Goal: Information Seeking & Learning: Understand process/instructions

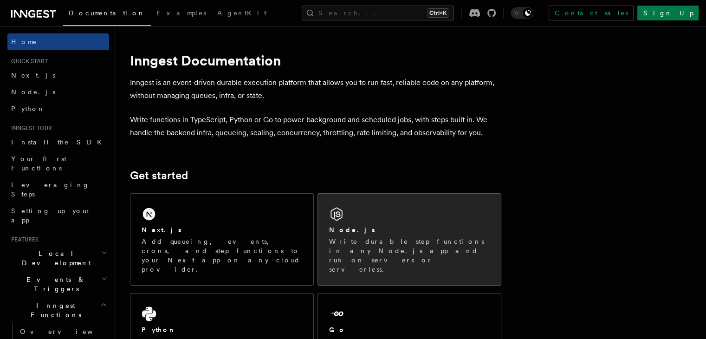
click at [438, 225] on div "Node.js" at bounding box center [409, 230] width 161 height 10
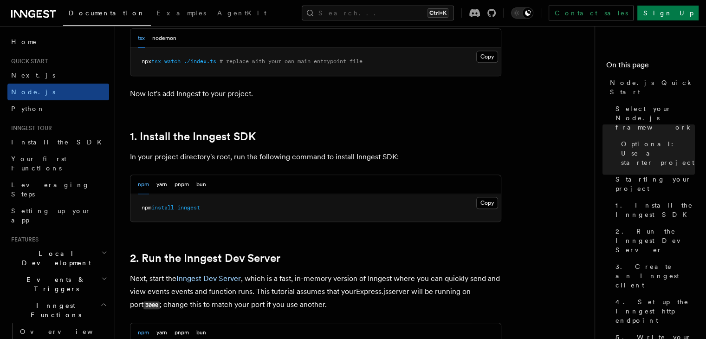
scroll to position [557, 0]
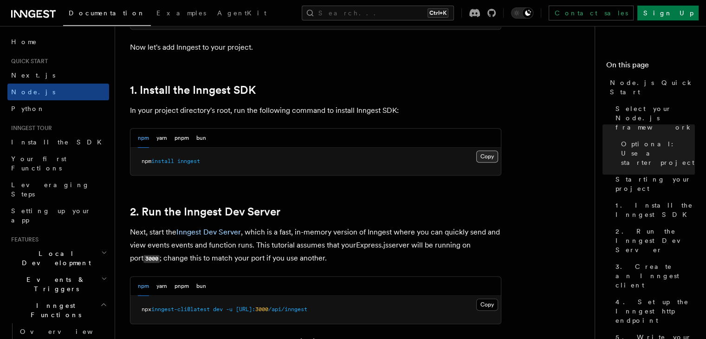
click at [479, 155] on button "Copy Copied" at bounding box center [487, 156] width 22 height 12
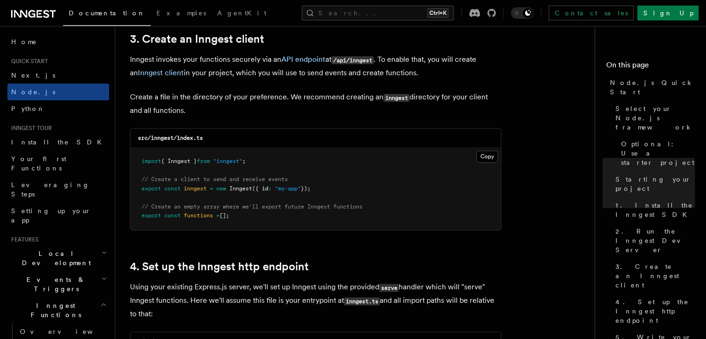
scroll to position [1254, 0]
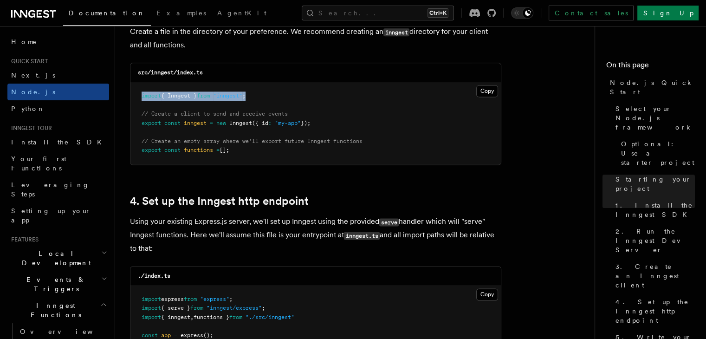
drag, startPoint x: 141, startPoint y: 95, endPoint x: 261, endPoint y: 101, distance: 119.9
click at [261, 101] on pre "import { Inngest } from "inngest" ; // Create a client to send and receive even…" at bounding box center [315, 123] width 371 height 82
click at [492, 91] on button "Copy Copied" at bounding box center [487, 91] width 22 height 12
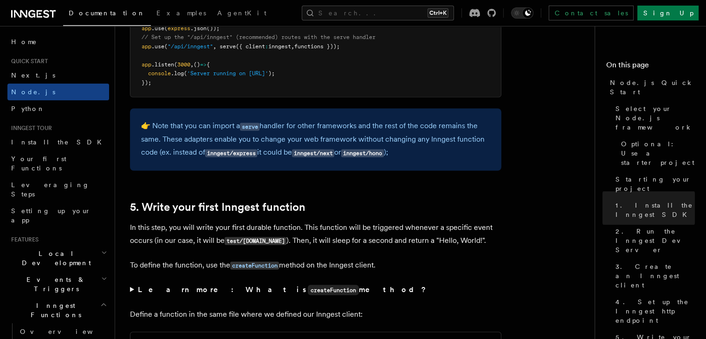
scroll to position [1393, 0]
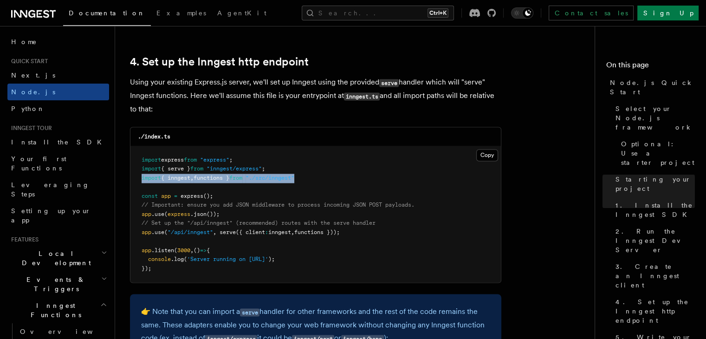
drag, startPoint x: 311, startPoint y: 179, endPoint x: 129, endPoint y: 177, distance: 182.0
copy span "import { inngest , functions } from "./src/inngest""
